Goal: Use online tool/utility: Utilize a website feature to perform a specific function

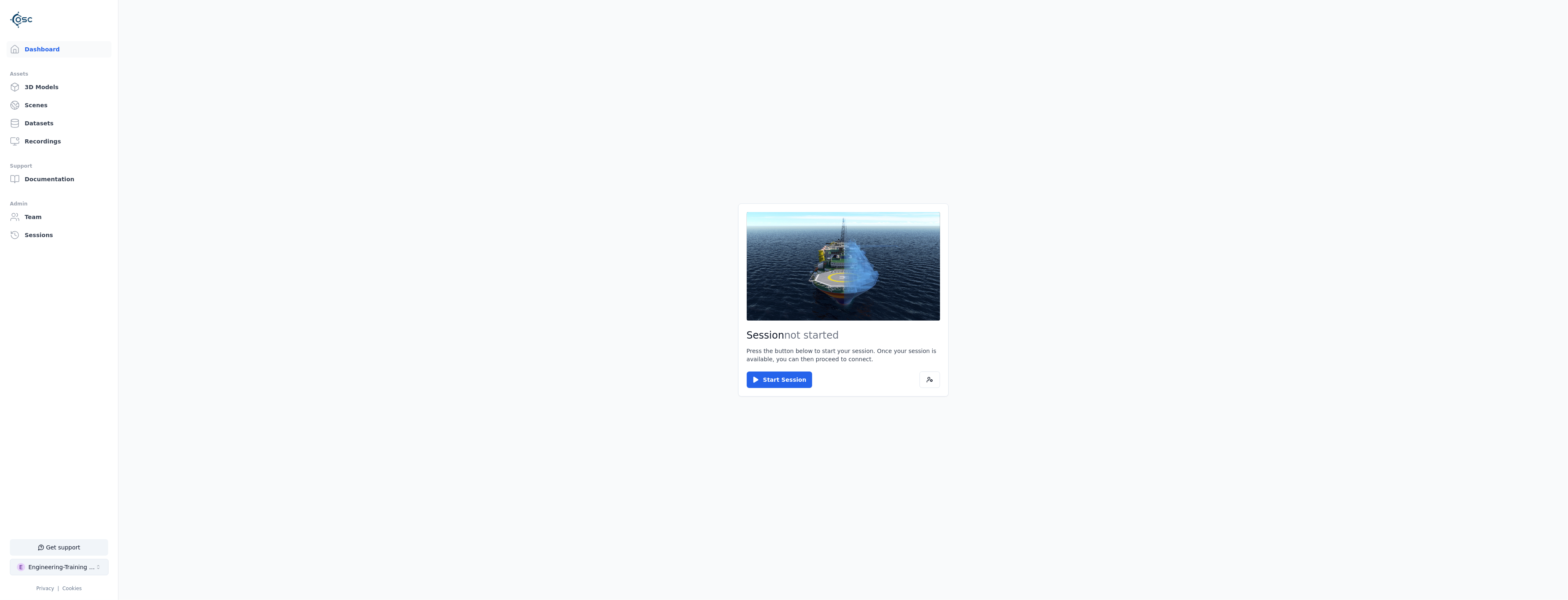
click at [52, 570] on div "Engineering-Training (SSO Staging)" at bounding box center [61, 567] width 67 height 8
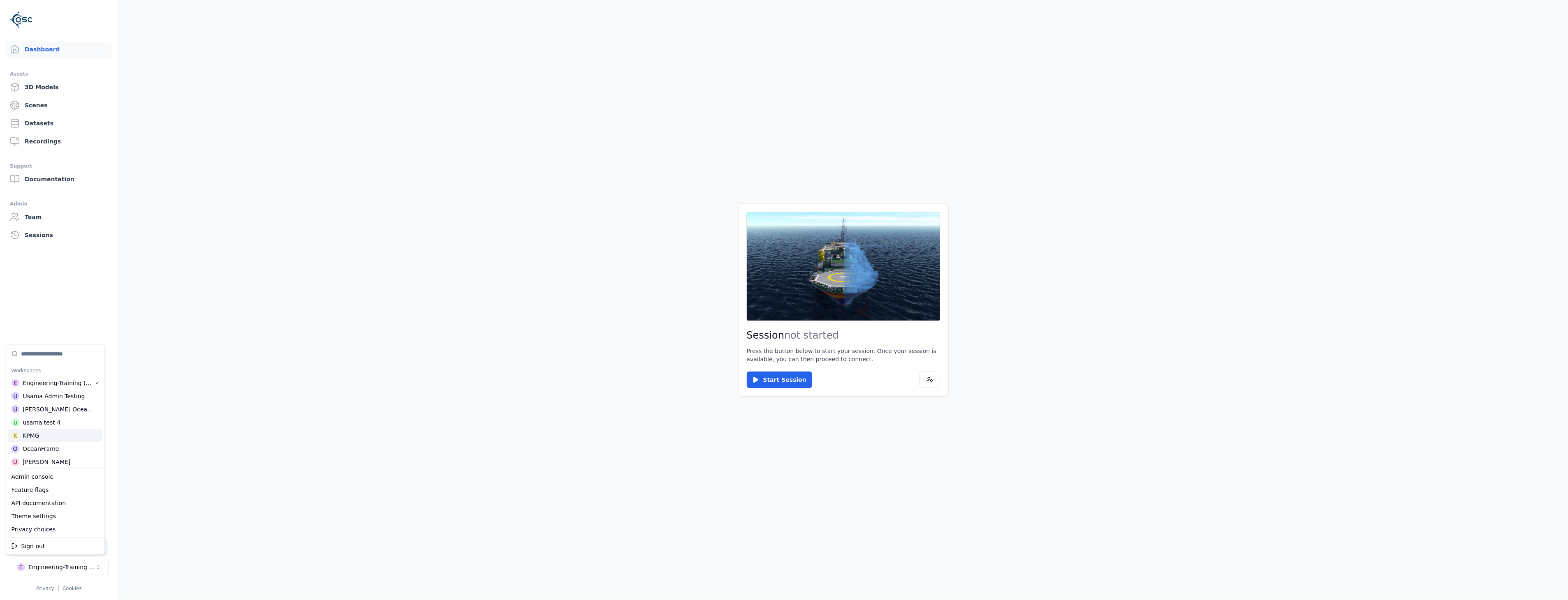
click at [54, 349] on input "Suggestions" at bounding box center [60, 353] width 78 height 18
type input "*****"
click at [68, 548] on div "O OceanFrame" at bounding box center [55, 546] width 95 height 13
click at [446, 436] on html "Support Dashboard Assets 3D Models Scenes Datasets Recordings Support Documenta…" at bounding box center [784, 300] width 1568 height 600
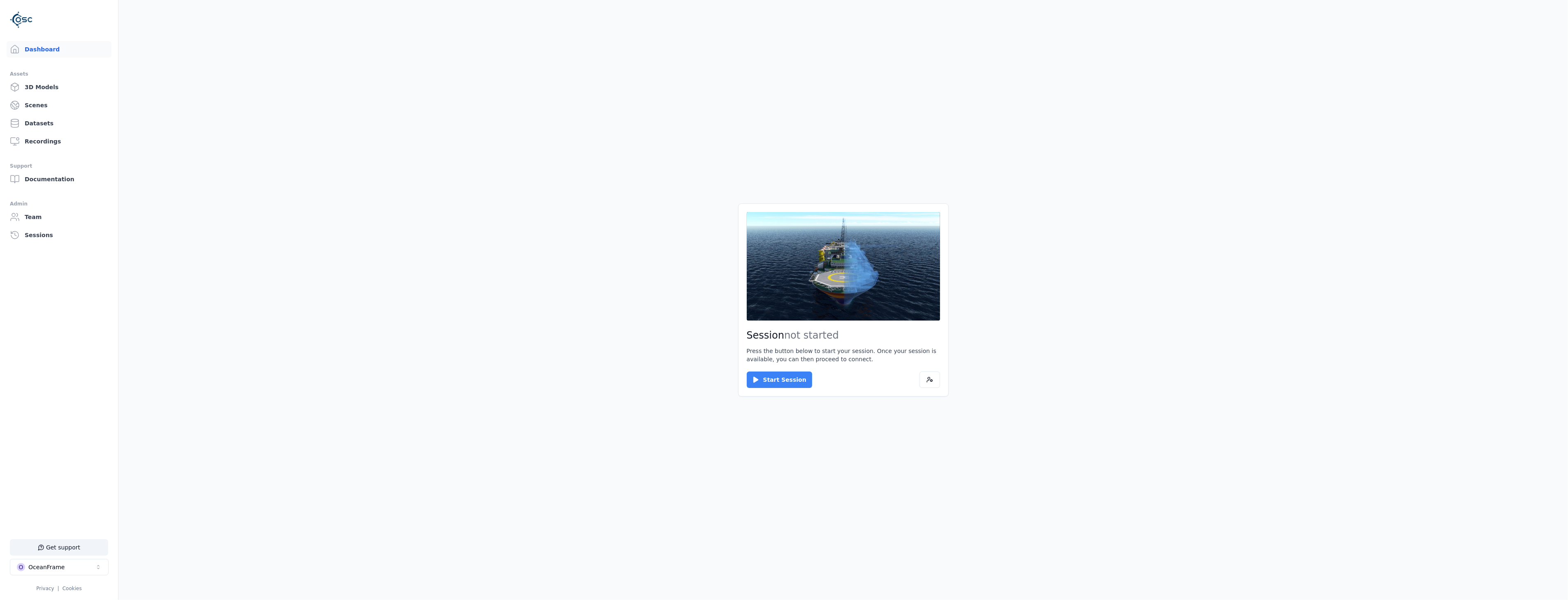
click at [769, 377] on button "Start Session" at bounding box center [779, 380] width 65 height 16
click at [764, 367] on div "Session ready for connection Your cloud session is ready. Please click the butt…" at bounding box center [843, 300] width 211 height 193
click at [769, 379] on button "Connect" at bounding box center [765, 380] width 38 height 16
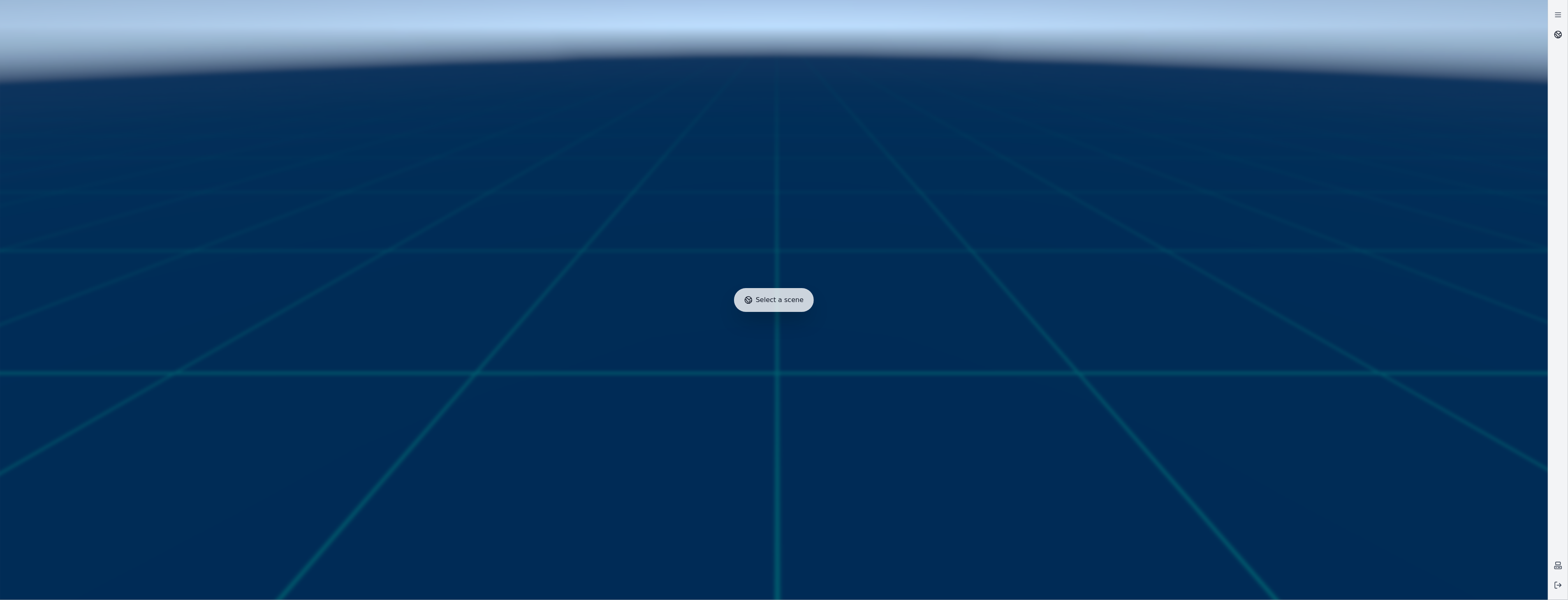
click at [1559, 39] on link at bounding box center [1557, 34] width 20 height 20
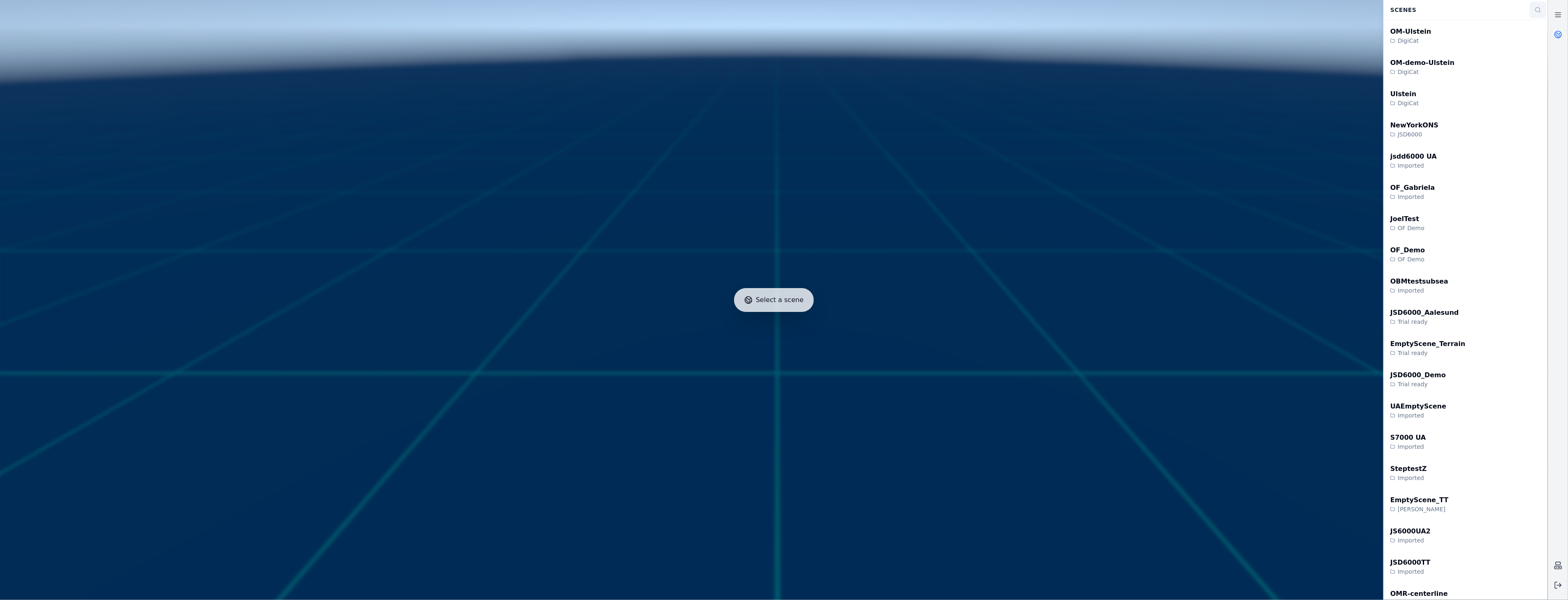
click at [1537, 7] on circle at bounding box center [1537, 9] width 5 height 5
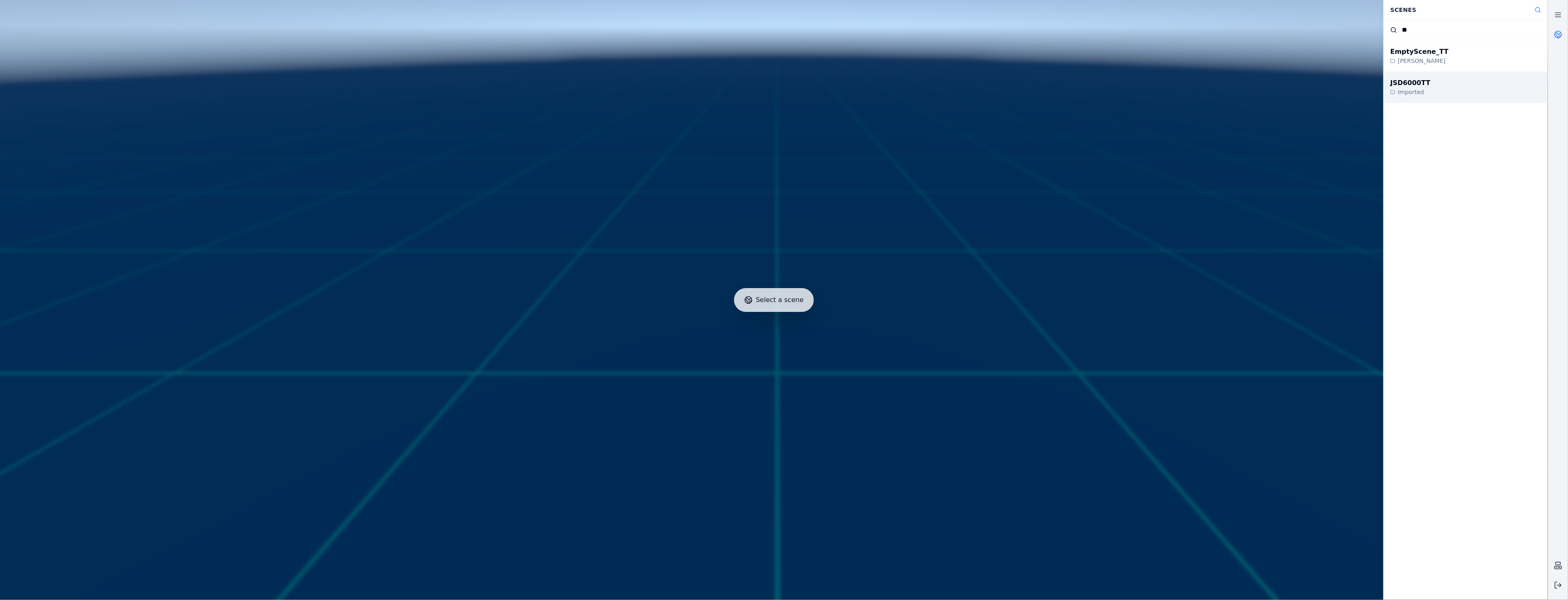
type input "**"
click at [1479, 89] on div "JSD6000TT Imported" at bounding box center [1465, 87] width 164 height 31
click at [1563, 10] on link at bounding box center [1557, 14] width 20 height 20
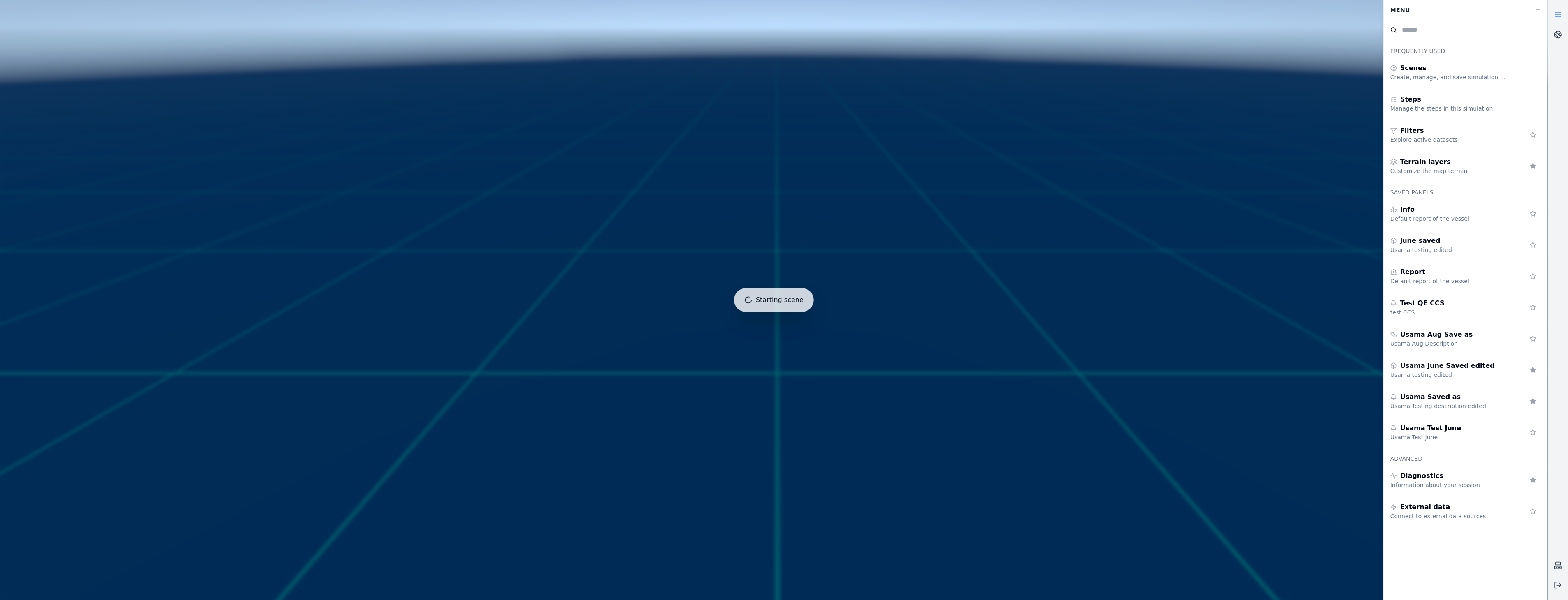
click at [1454, 34] on input at bounding box center [1474, 30] width 144 height 10
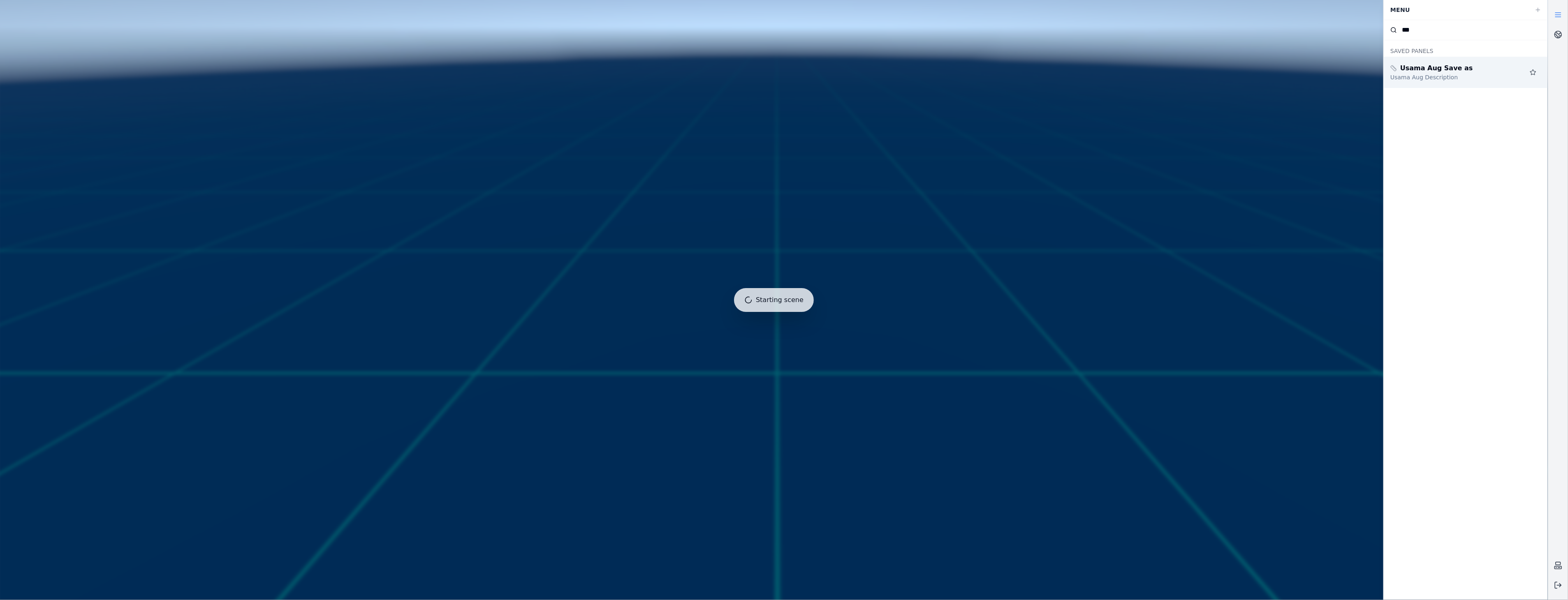
type input "***"
click at [1534, 73] on icon at bounding box center [1532, 72] width 5 height 5
click at [1482, 71] on div "Usama Aug Save as" at bounding box center [1449, 68] width 118 height 10
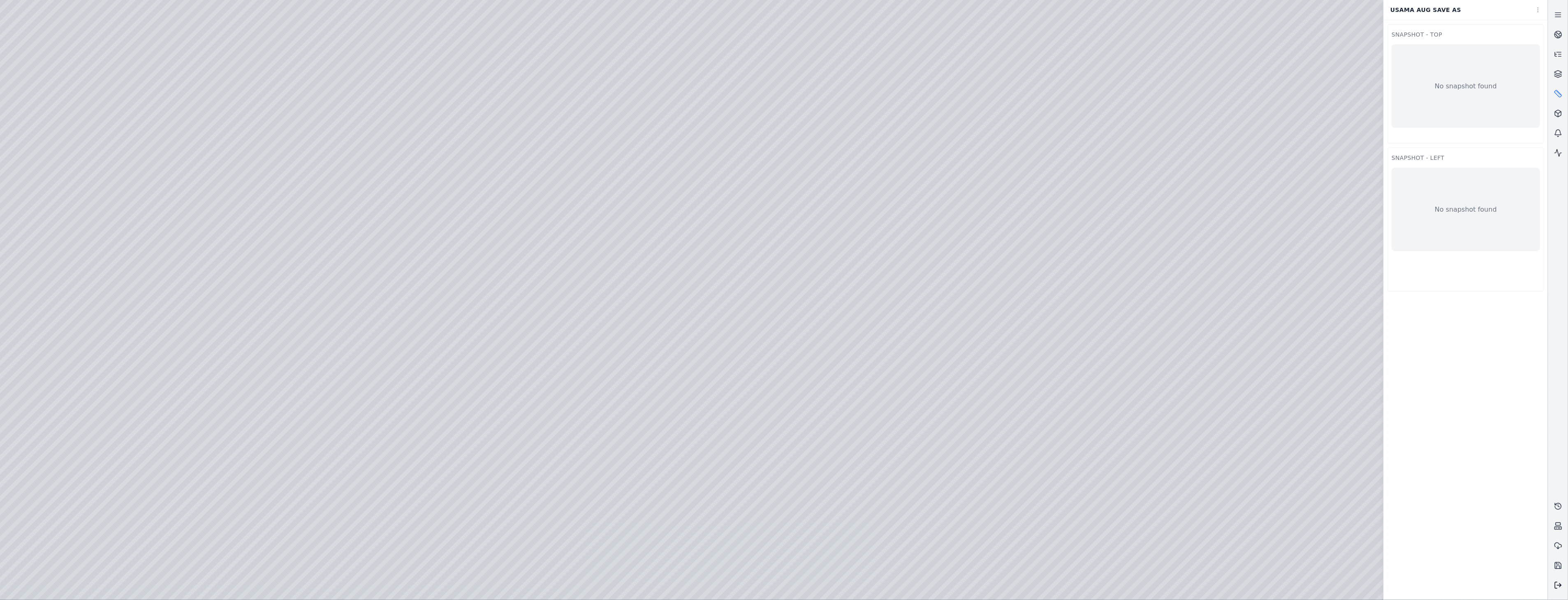
click at [1559, 581] on icon at bounding box center [1558, 585] width 8 height 8
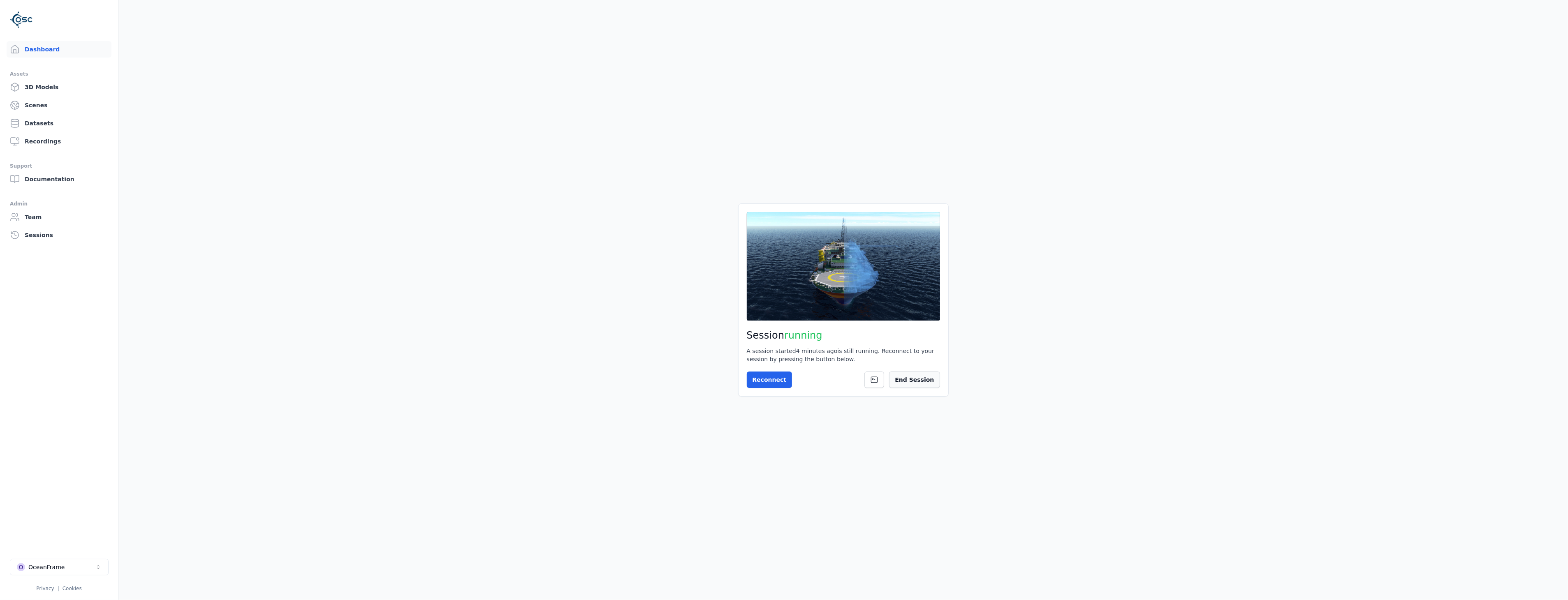
click at [917, 378] on button "End Session" at bounding box center [914, 380] width 51 height 16
click at [777, 385] on button "Start Session" at bounding box center [779, 380] width 65 height 16
click at [776, 378] on button "Connect" at bounding box center [765, 380] width 38 height 16
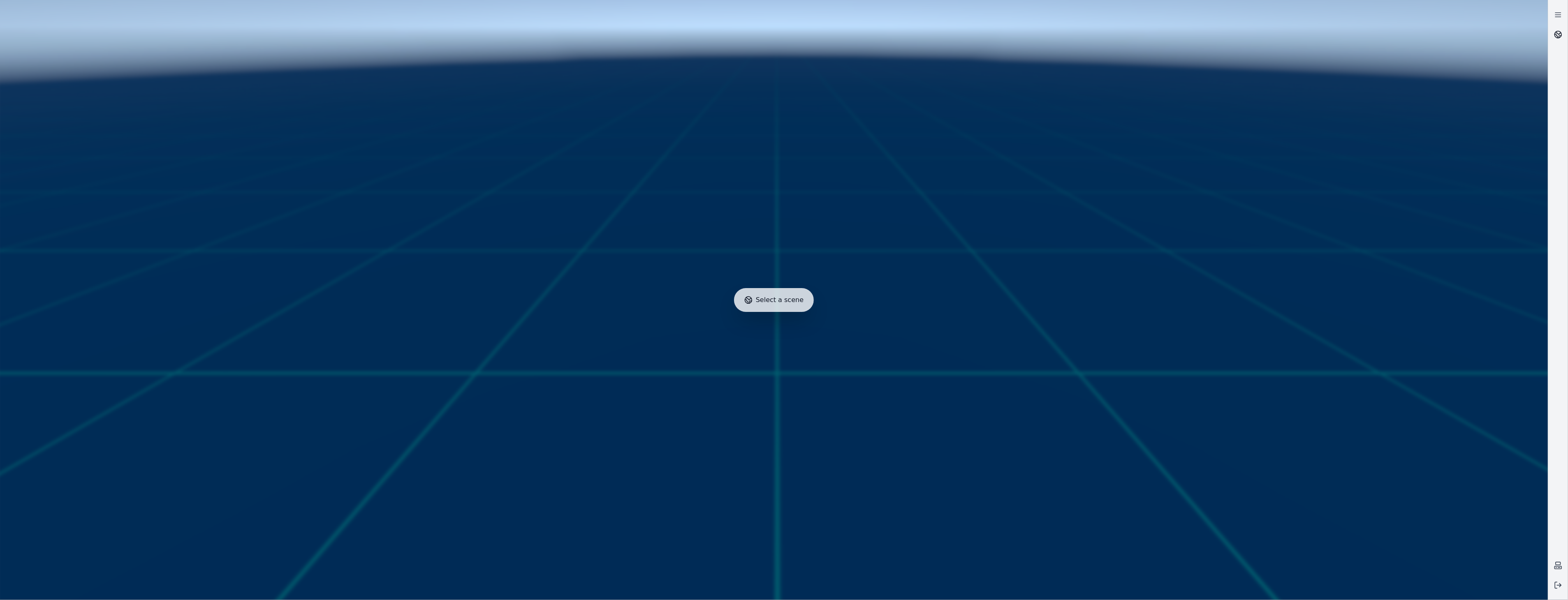
click at [1559, 36] on icon at bounding box center [1560, 37] width 2 height 2
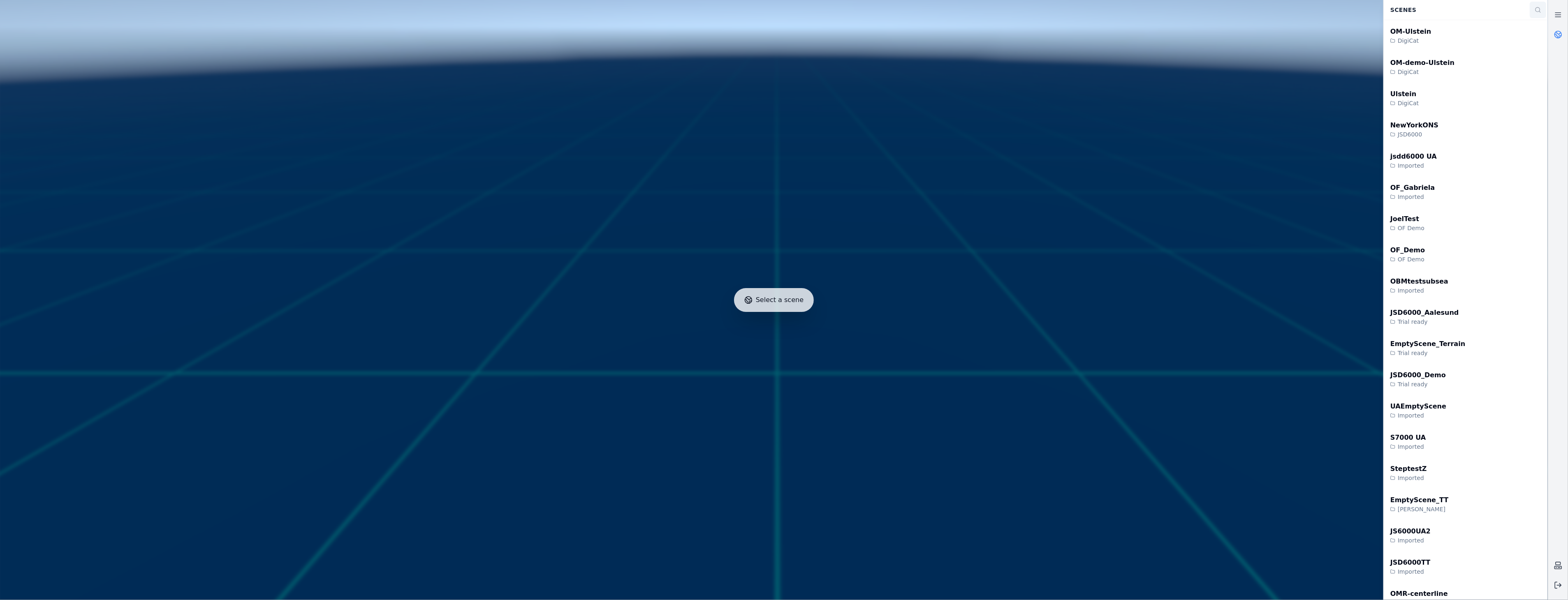
click at [1537, 6] on button at bounding box center [1537, 9] width 16 height 16
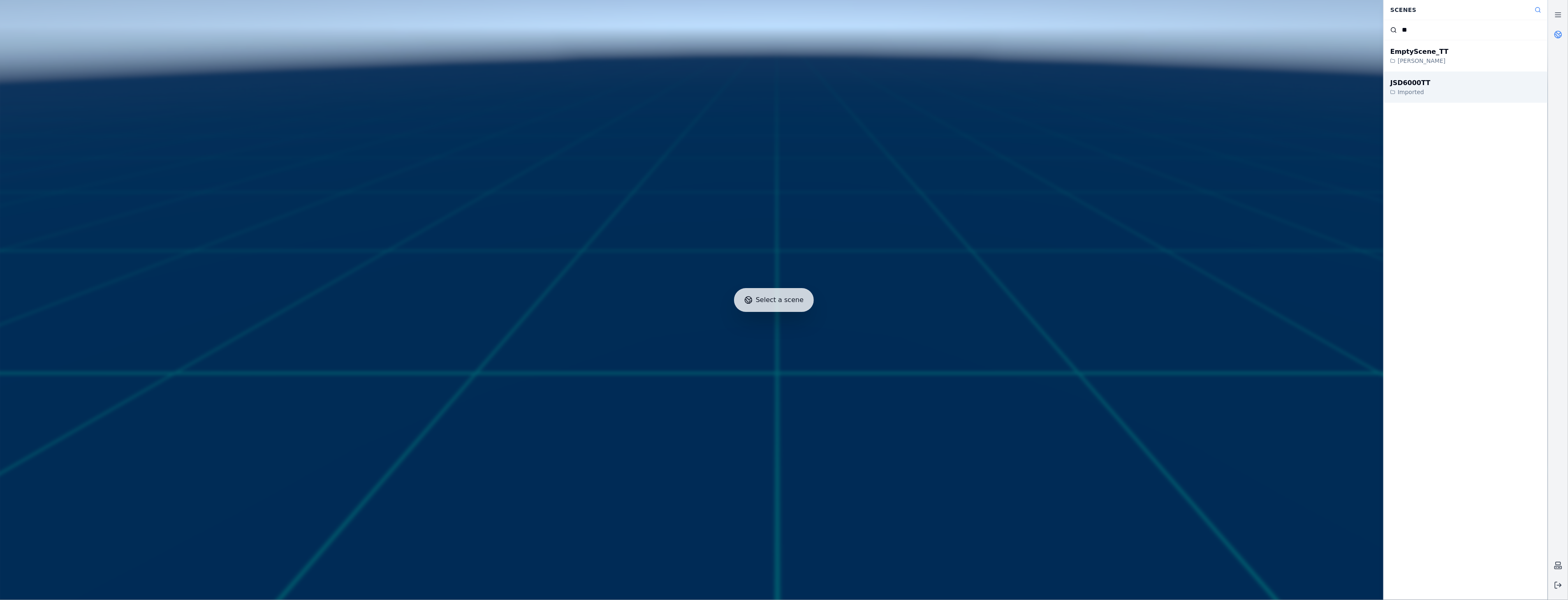
type input "**"
click at [1494, 75] on div "JSD6000TT Imported" at bounding box center [1465, 87] width 164 height 31
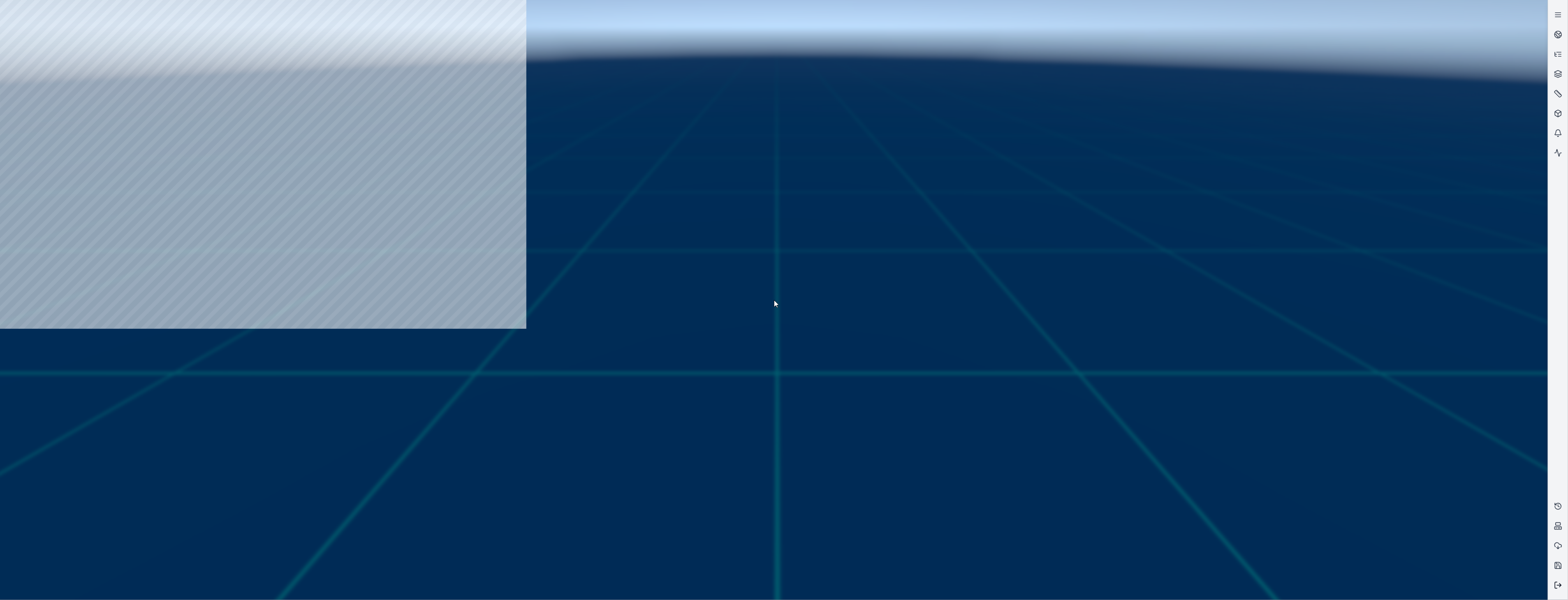
click at [1555, 583] on icon at bounding box center [1558, 585] width 8 height 8
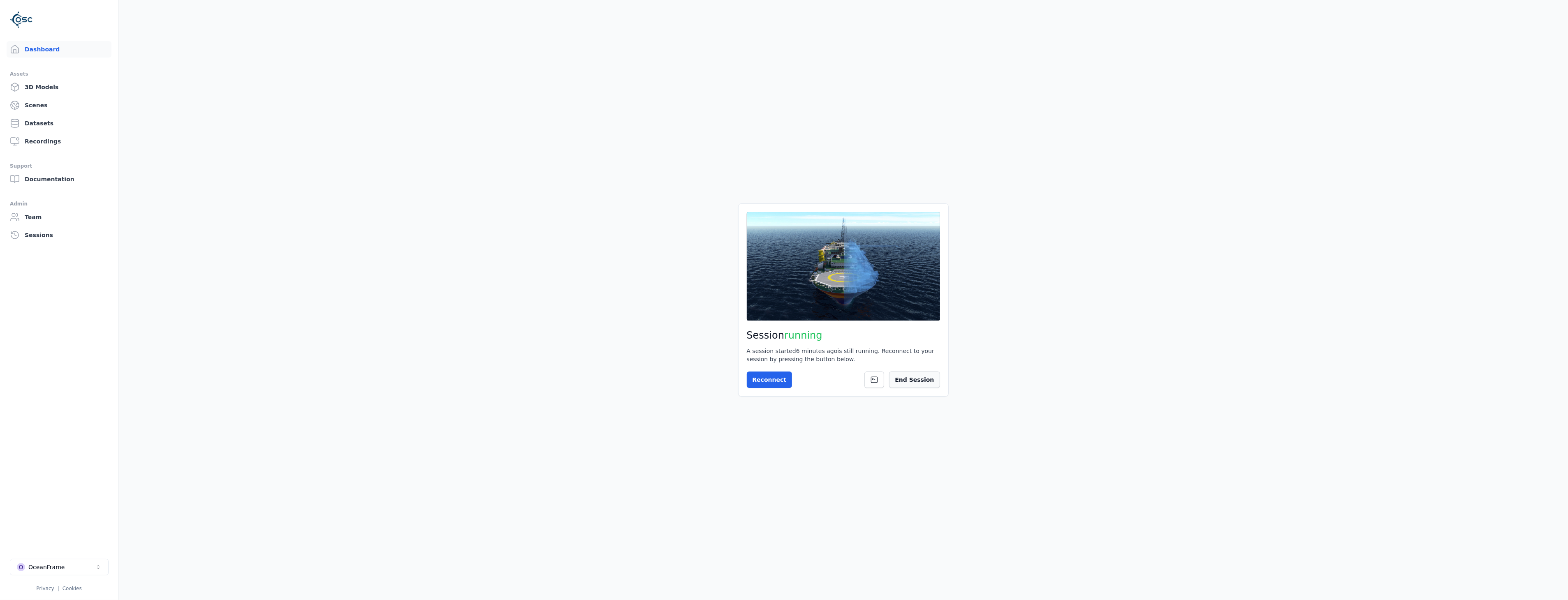
click at [915, 385] on button "End Session" at bounding box center [914, 380] width 51 height 16
